Goal: Find specific page/section: Find specific page/section

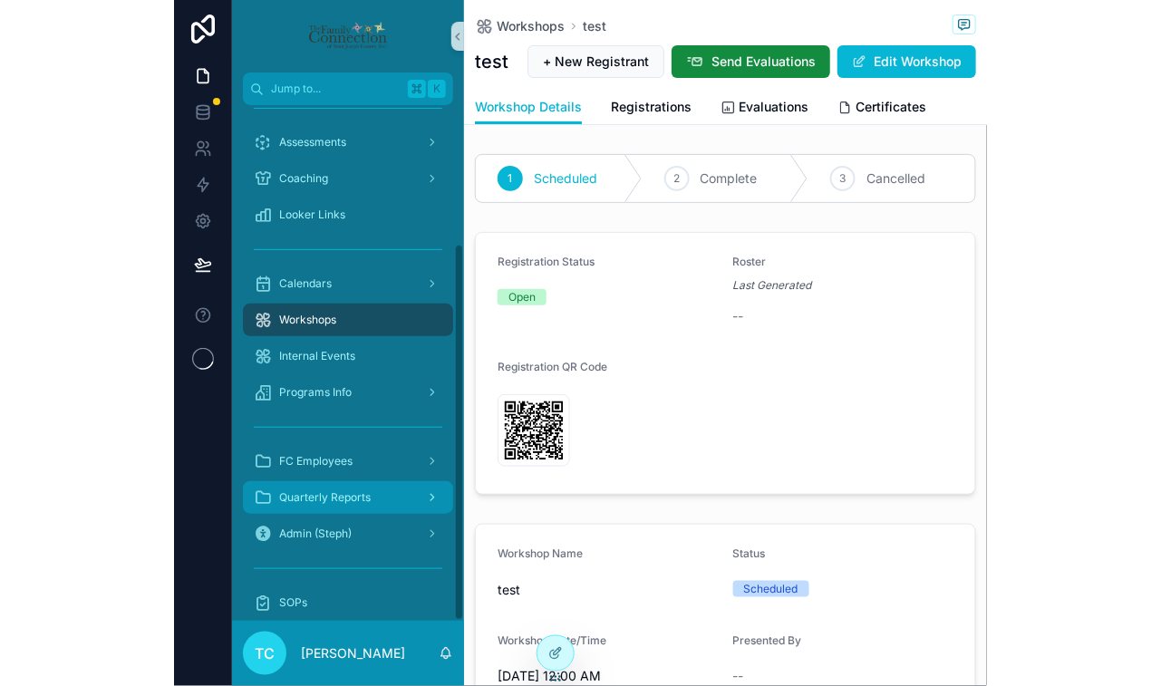
scroll to position [190, 0]
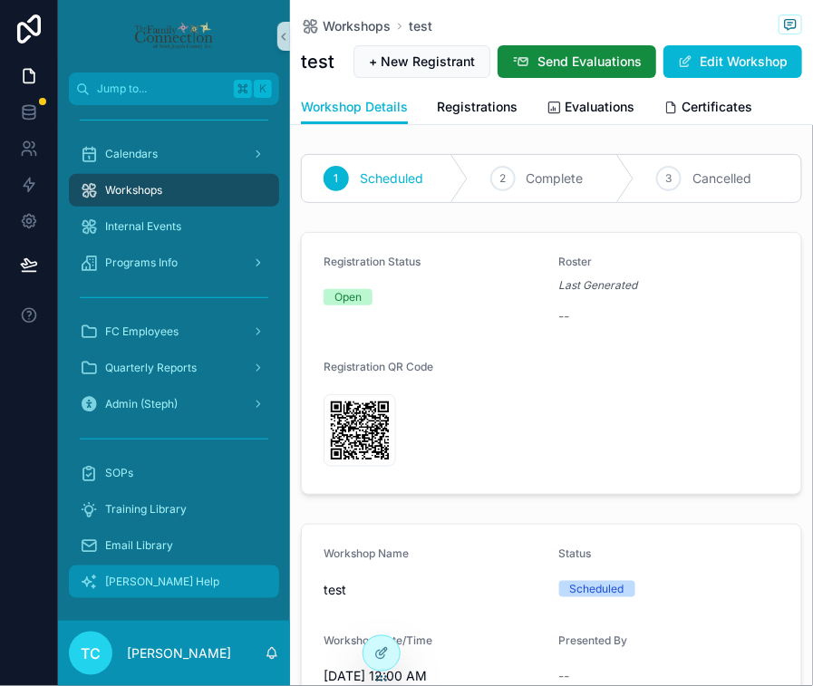
click at [176, 581] on div "[PERSON_NAME] Help" at bounding box center [174, 581] width 188 height 29
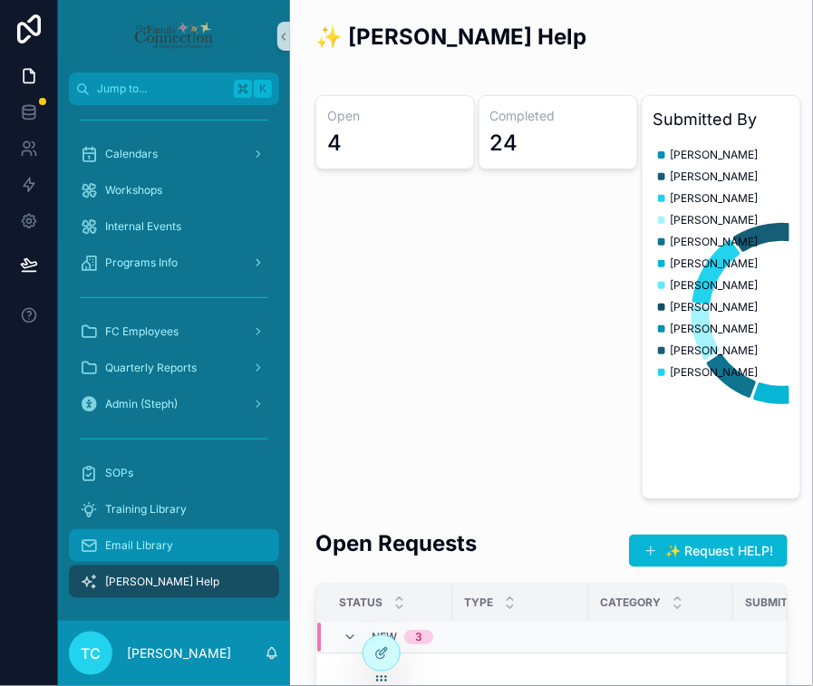
click at [185, 544] on div "Email Library" at bounding box center [174, 545] width 188 height 29
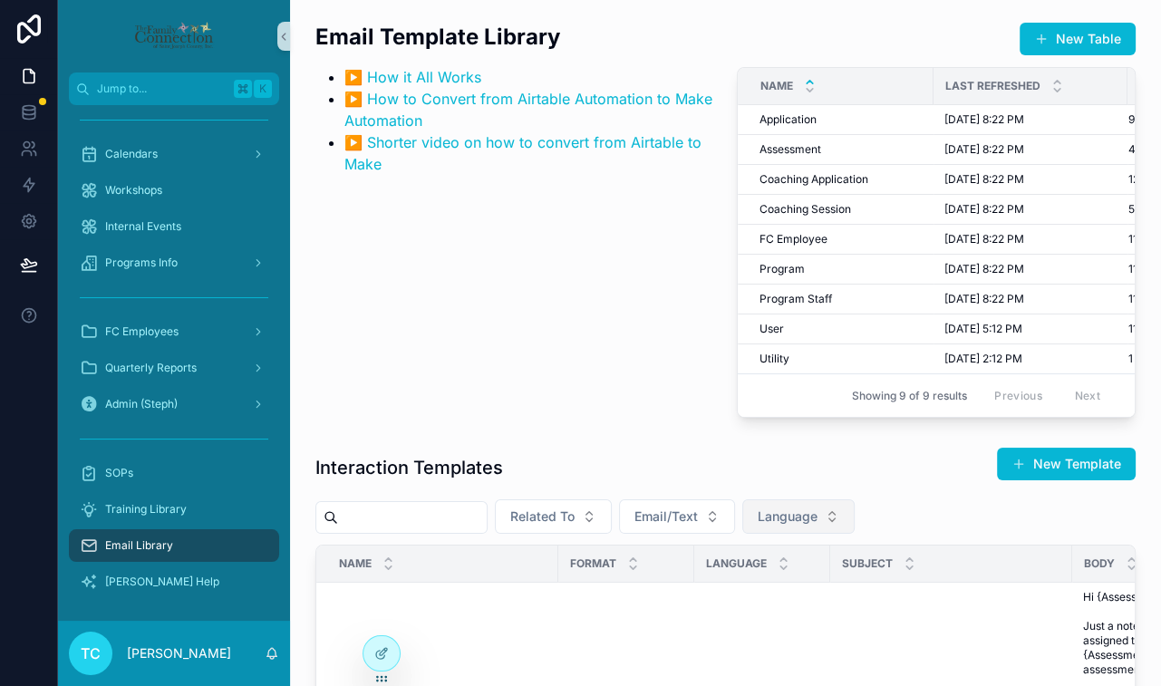
click at [810, 526] on span "Language" at bounding box center [788, 516] width 60 height 18
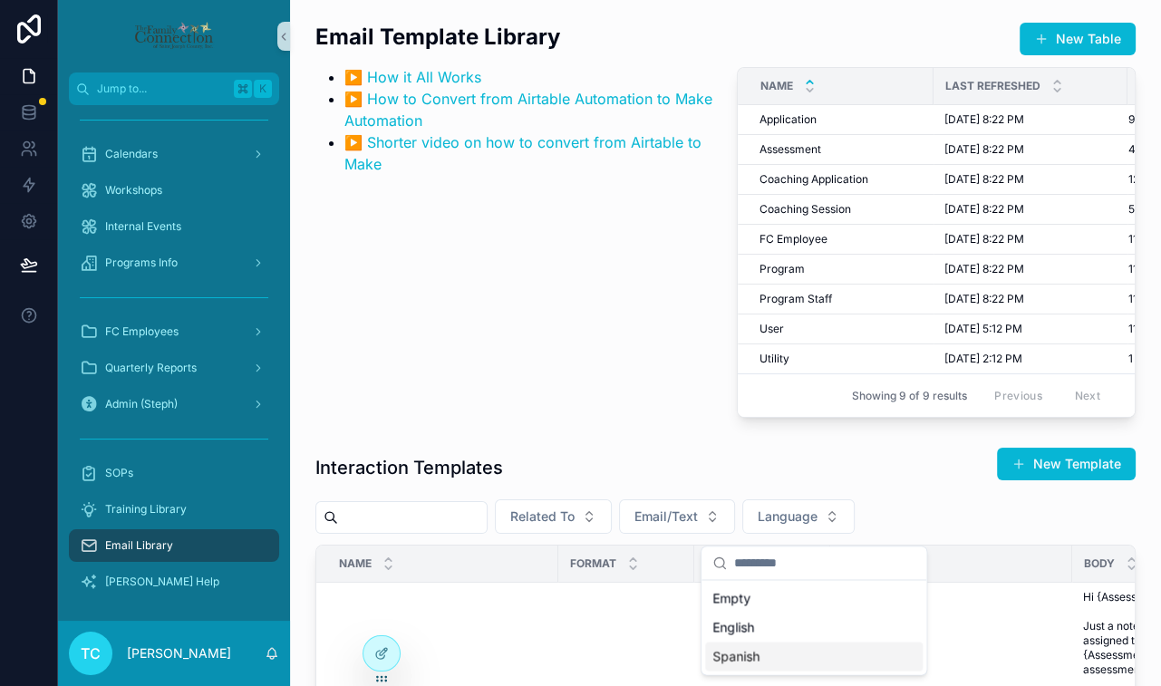
click at [772, 650] on div "Spanish" at bounding box center [813, 656] width 217 height 29
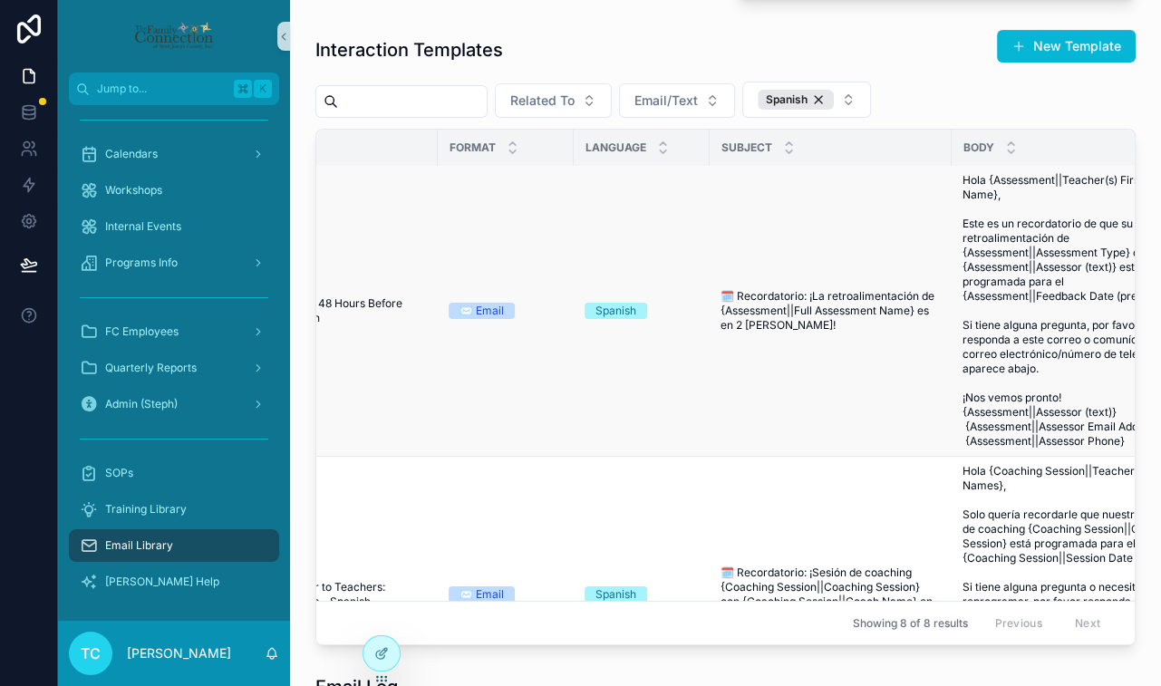
scroll to position [1, 0]
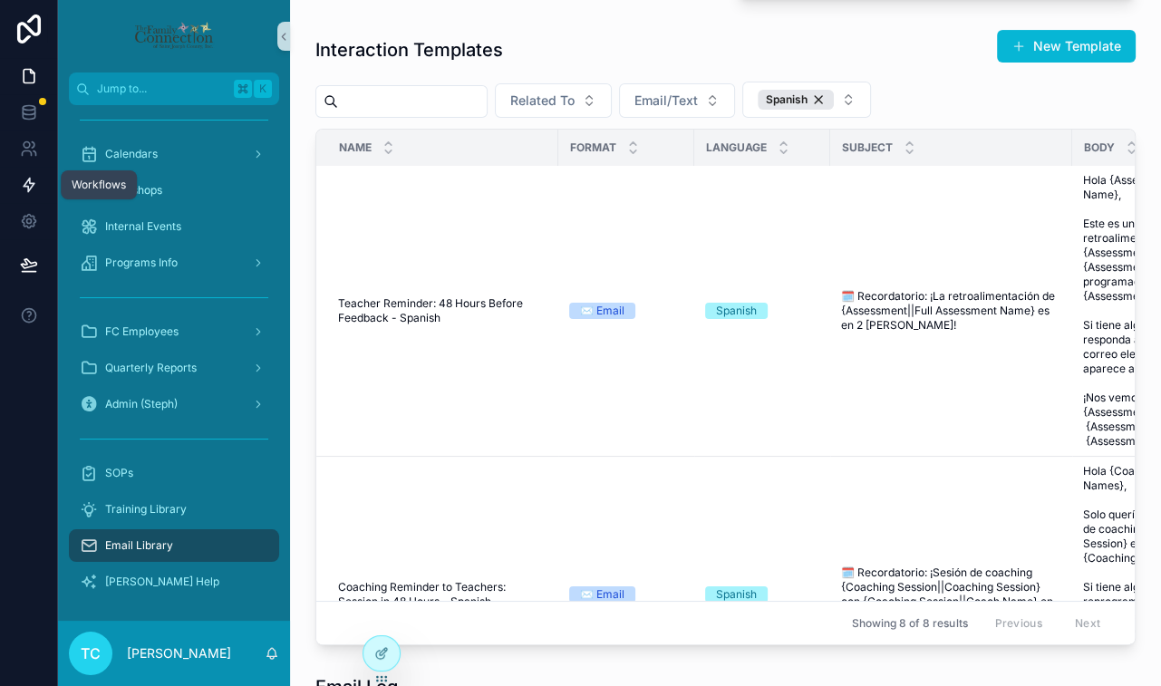
click at [28, 186] on icon at bounding box center [29, 185] width 18 height 18
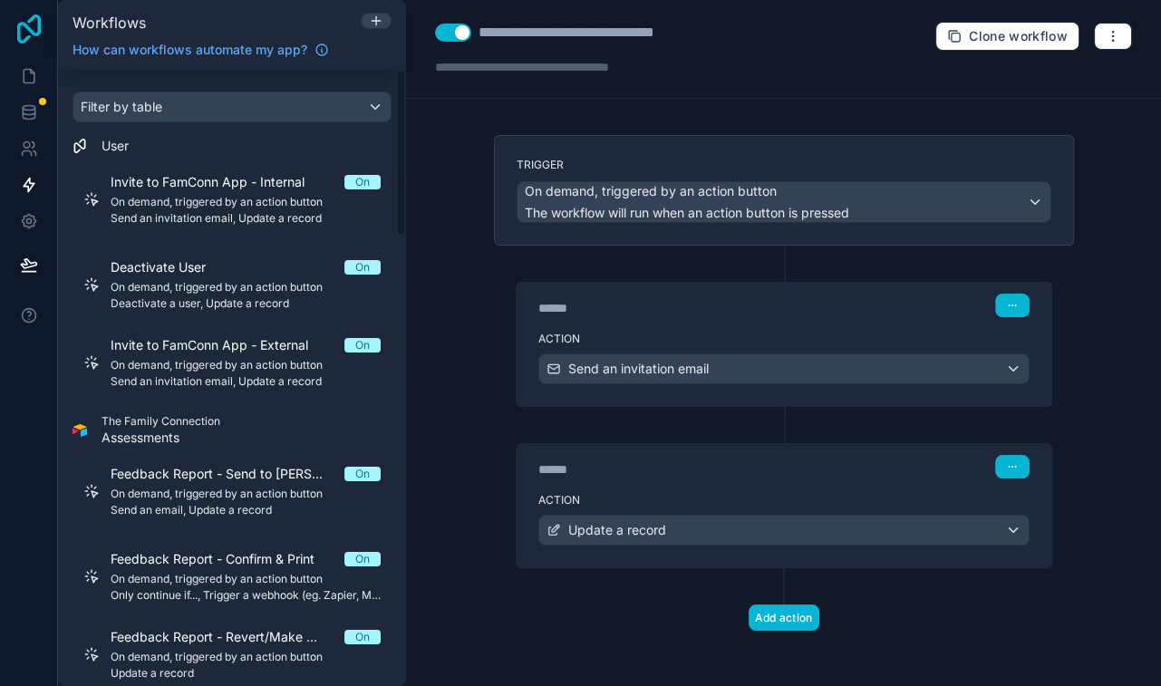
click at [27, 24] on icon at bounding box center [29, 28] width 36 height 29
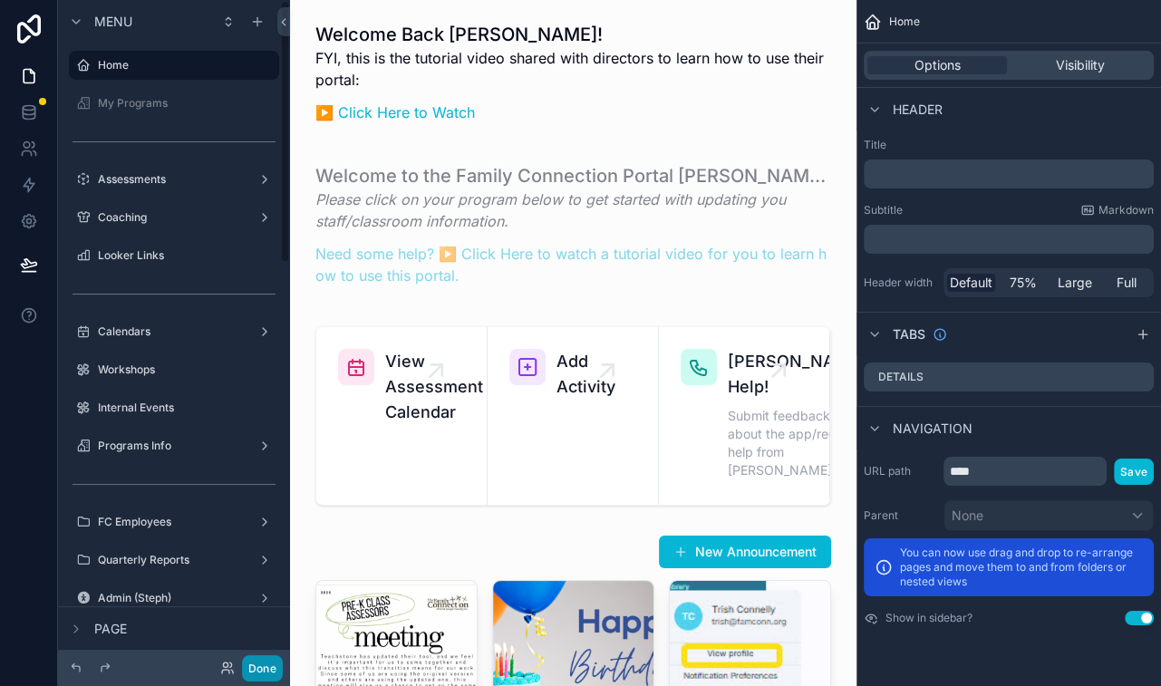
click at [260, 672] on button "Done" at bounding box center [262, 668] width 41 height 26
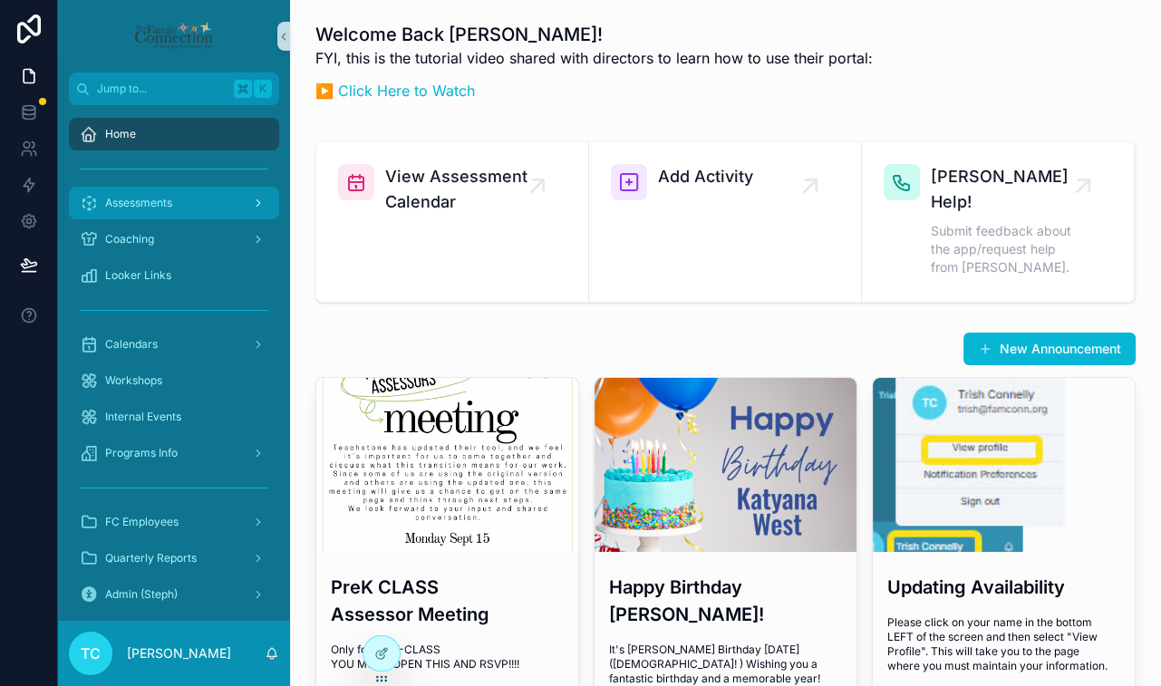
click at [196, 207] on div "Assessments" at bounding box center [174, 202] width 188 height 29
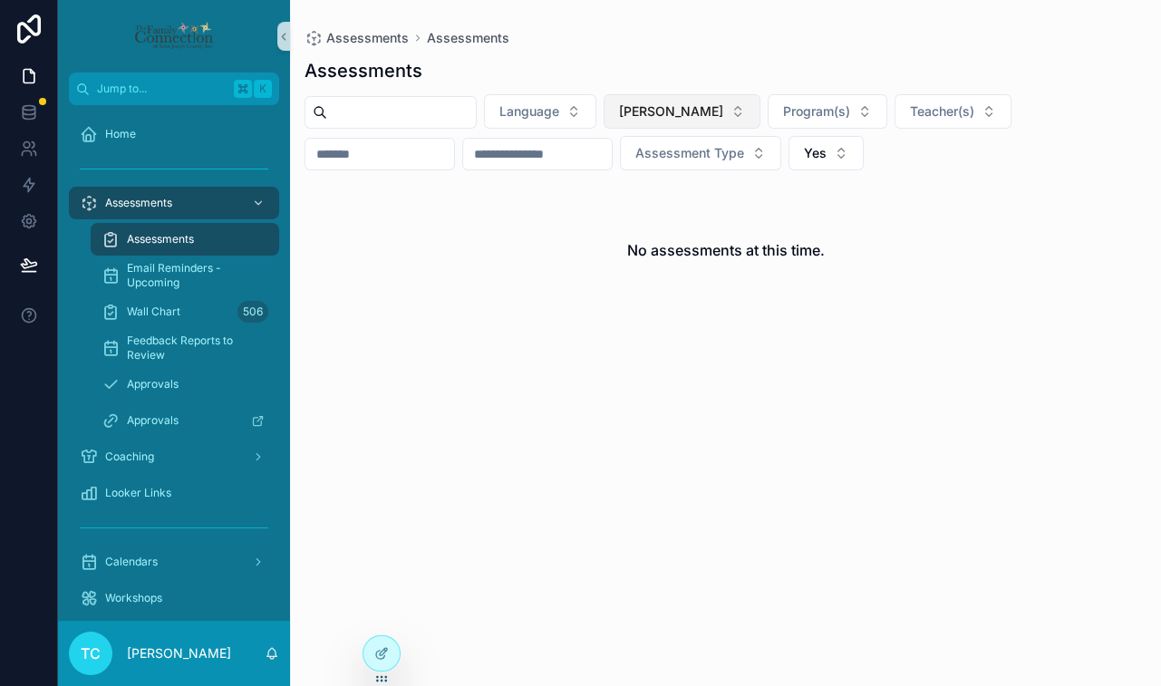
click at [680, 116] on span "[PERSON_NAME]" at bounding box center [671, 111] width 104 height 18
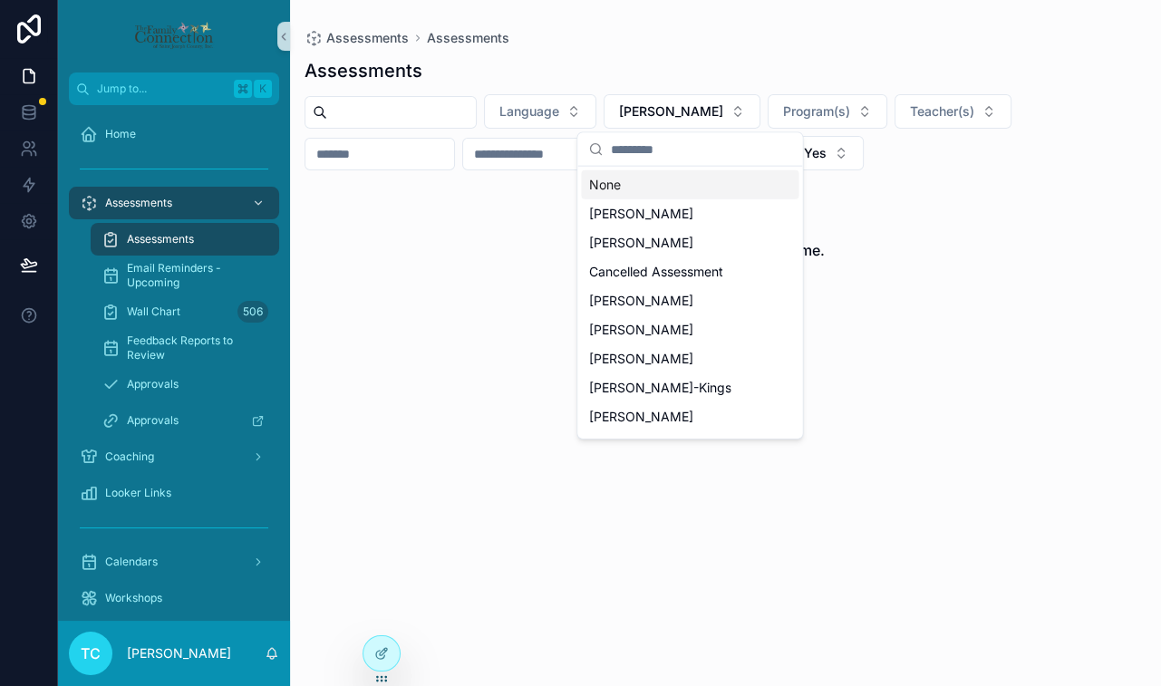
click at [632, 177] on div "None" at bounding box center [689, 184] width 217 height 29
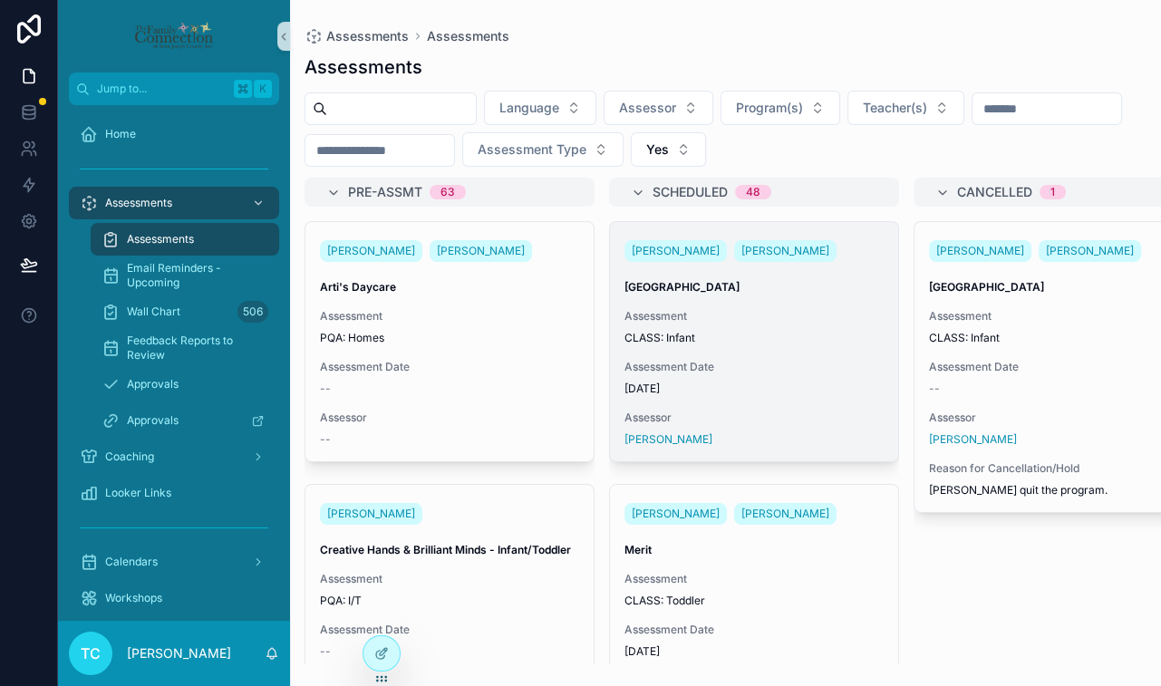
click at [786, 353] on div "Ulani Green Melissa Stachowski Lafayette Assessment CLASS: Infant Assessment Da…" at bounding box center [754, 341] width 288 height 239
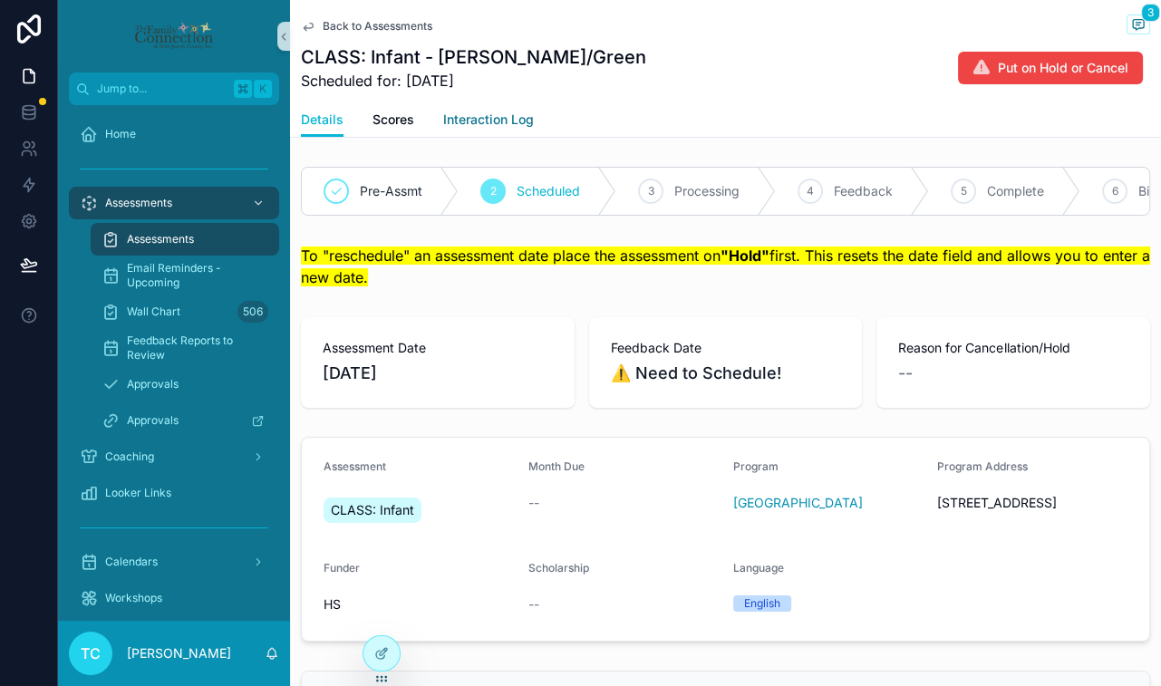
click at [494, 122] on span "Interaction Log" at bounding box center [488, 120] width 91 height 18
